Goal: Find specific page/section: Find specific page/section

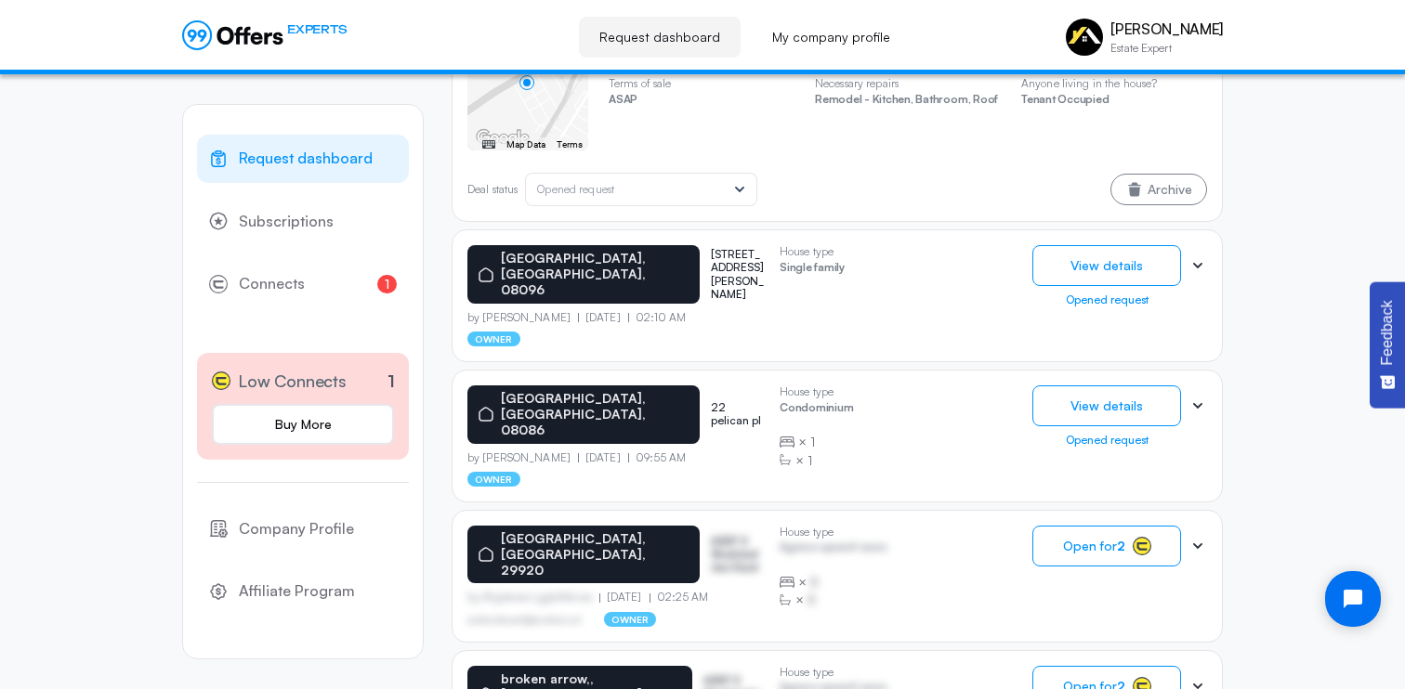
scroll to position [1346, 0]
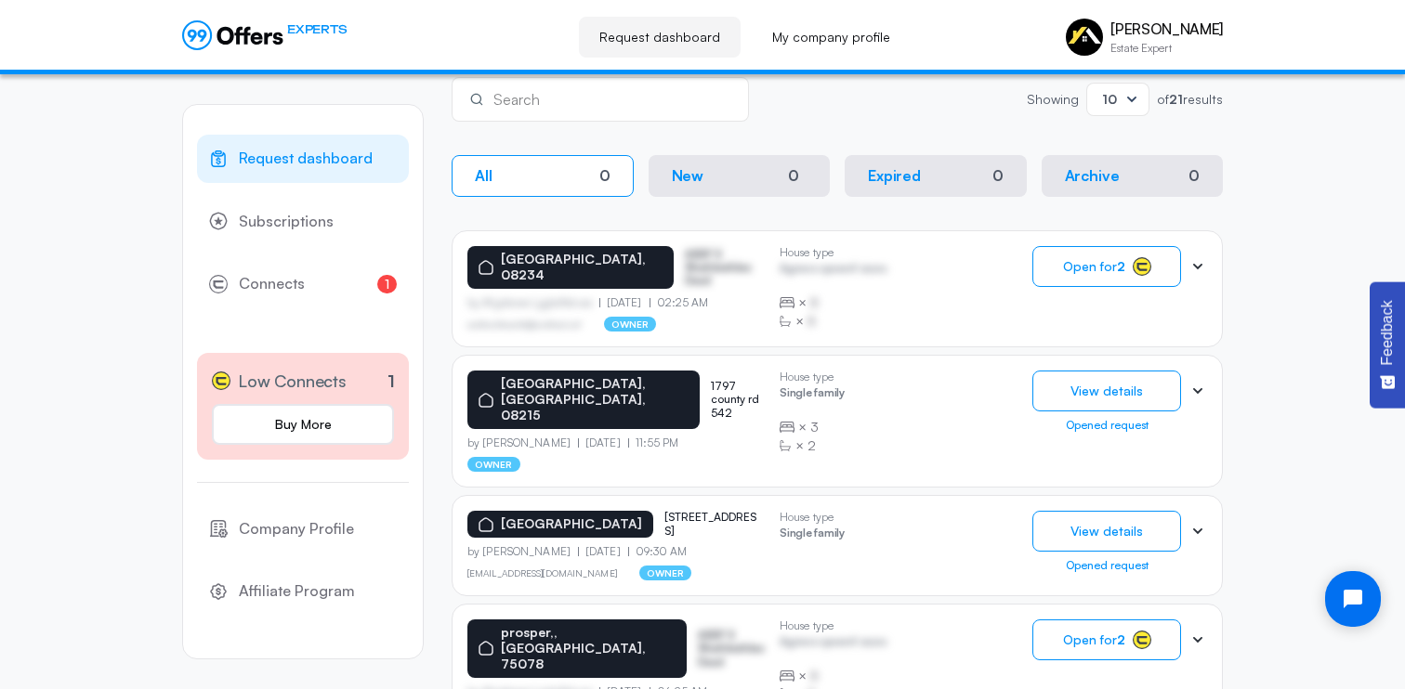
scroll to position [342, 0]
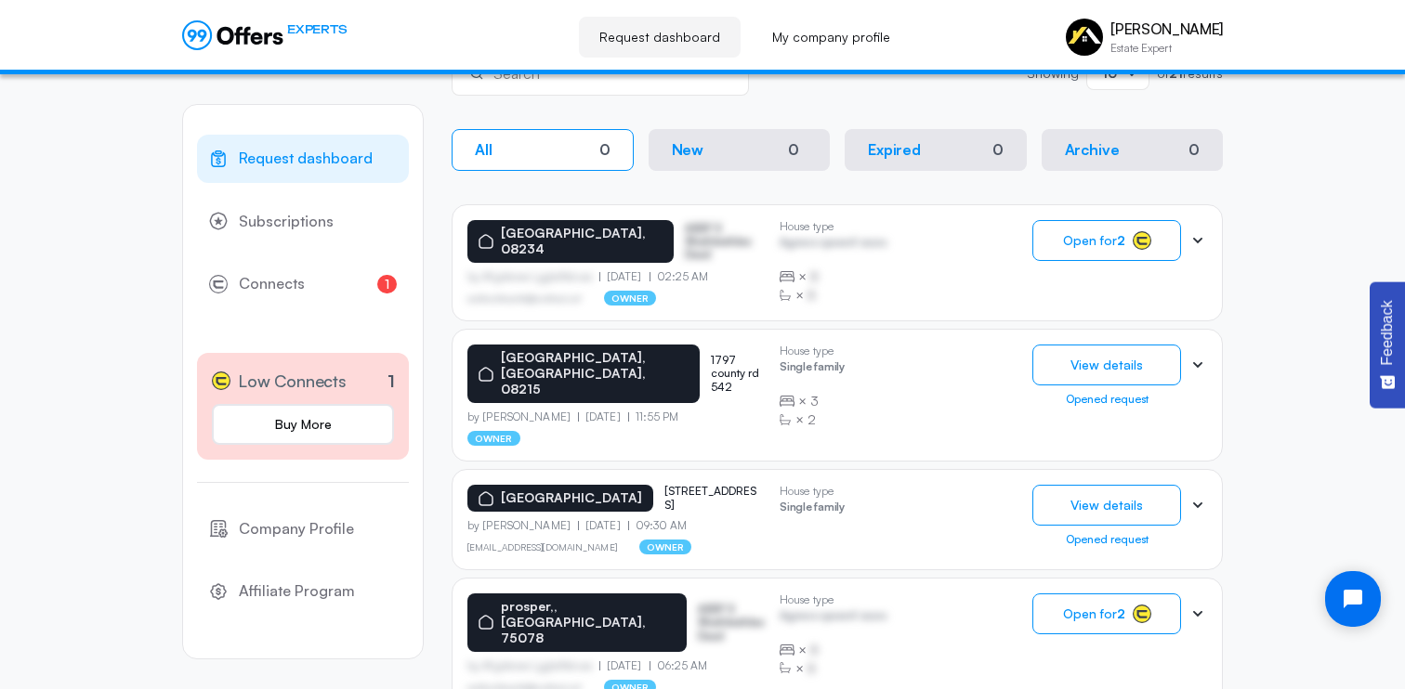
click at [1206, 357] on icon at bounding box center [1197, 365] width 19 height 19
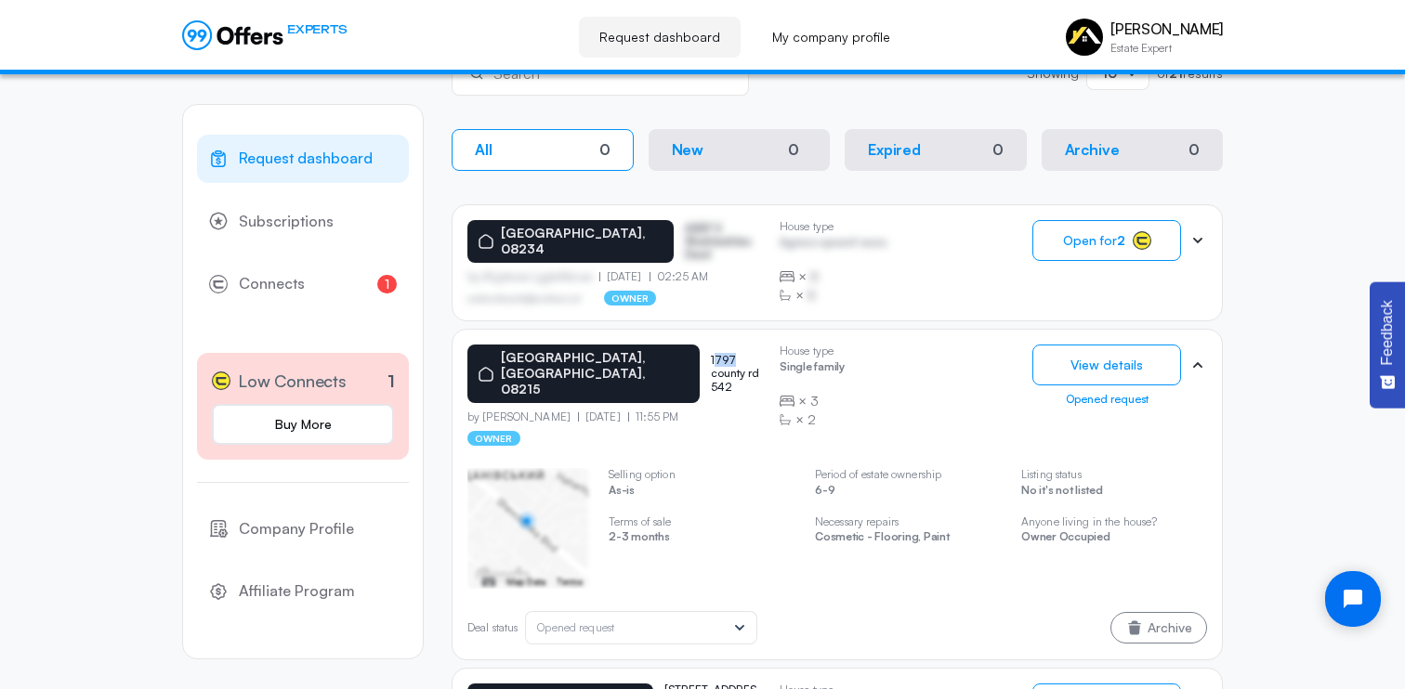
drag, startPoint x: 678, startPoint y: 351, endPoint x: 696, endPoint y: 355, distance: 18.0
click at [711, 355] on p "1797 county rd 542" at bounding box center [738, 374] width 54 height 40
click at [748, 448] on div "House type Single family × 3 × 2 ← Move left → Move right ↑ Move up ↓ Move down…" at bounding box center [837, 545] width 740 height 199
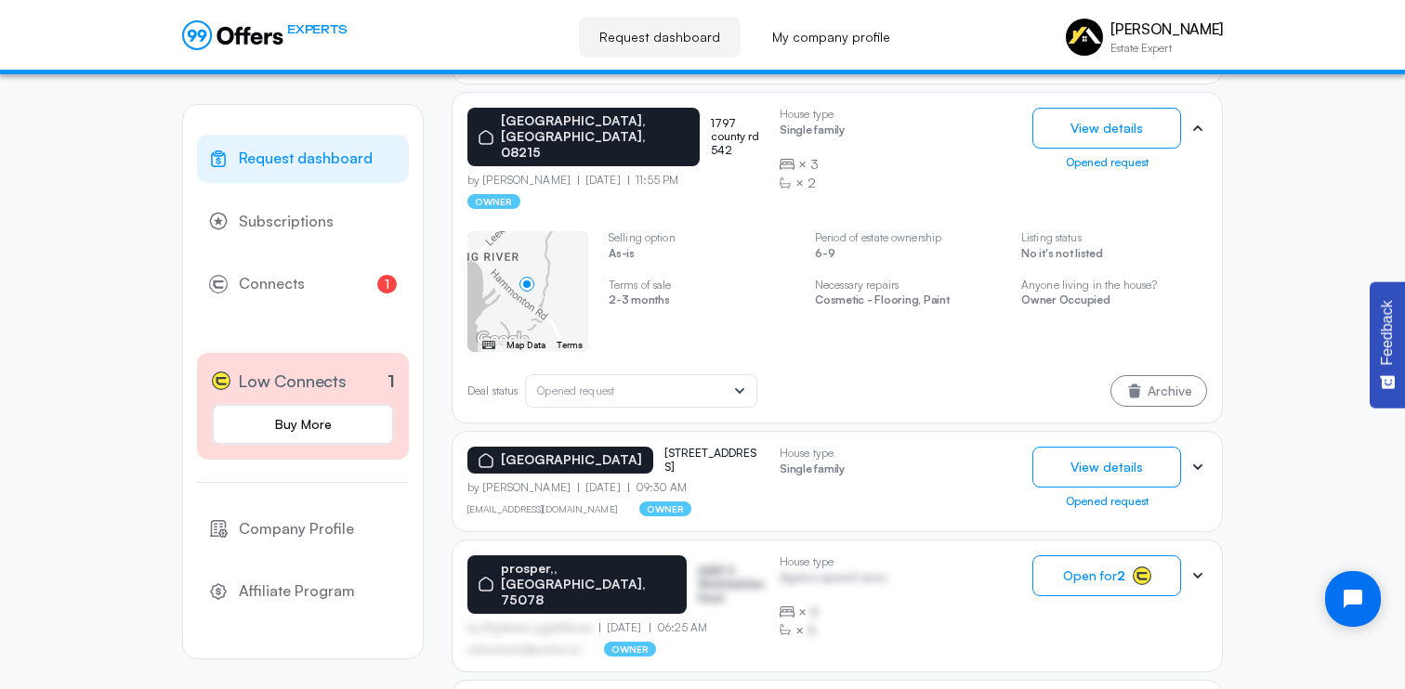
scroll to position [580, 0]
click at [1193, 457] on icon at bounding box center [1197, 466] width 19 height 19
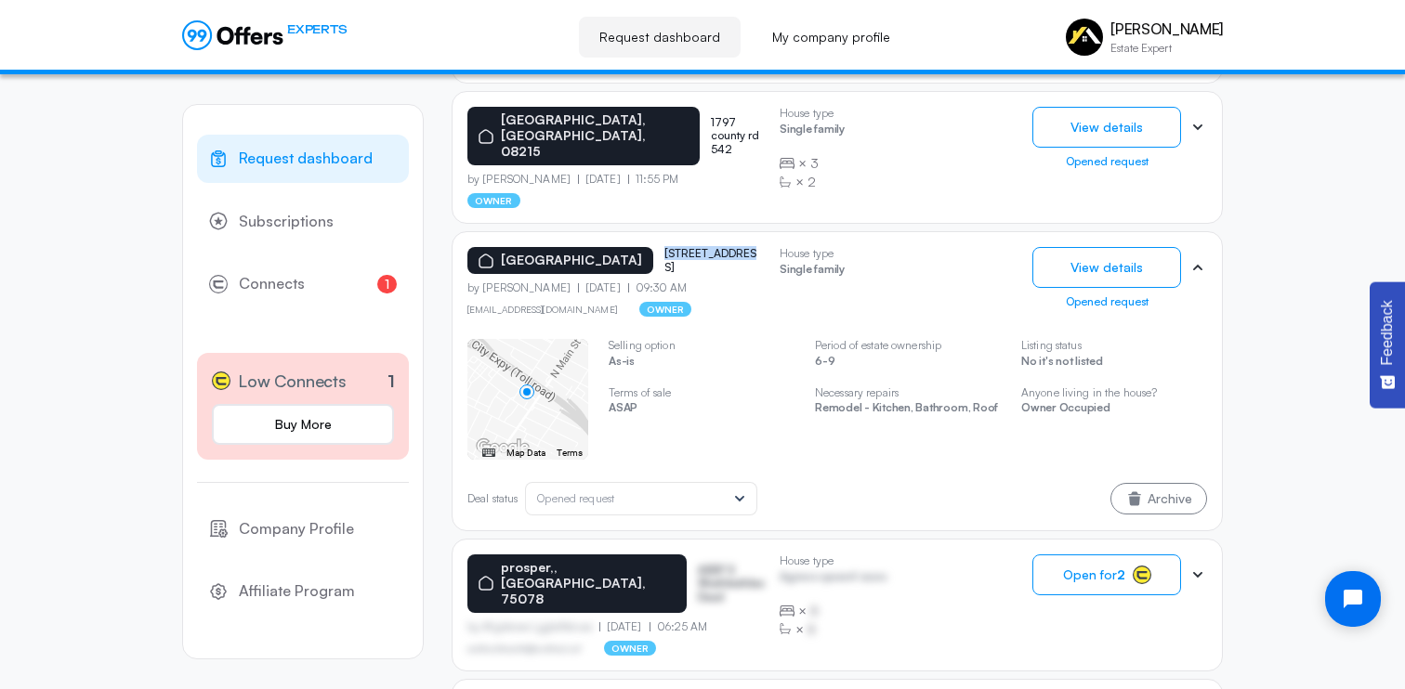
drag, startPoint x: 669, startPoint y: 238, endPoint x: 747, endPoint y: 239, distance: 78.1
click at [747, 247] on p "[STREET_ADDRESS]" at bounding box center [710, 260] width 93 height 27
copy p "[STREET_ADDRESS]"
click at [1102, 249] on button "View details" at bounding box center [1106, 267] width 149 height 41
